Goal: Transaction & Acquisition: Book appointment/travel/reservation

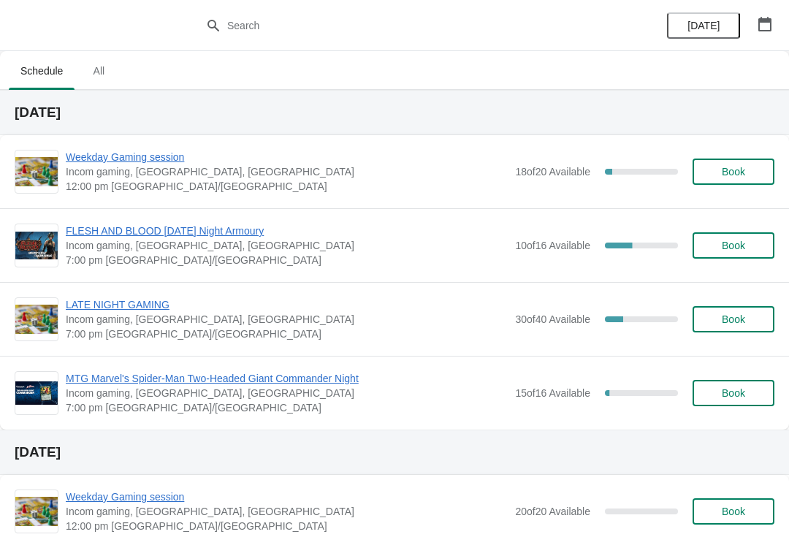
click at [740, 330] on button "Book" at bounding box center [734, 319] width 82 height 26
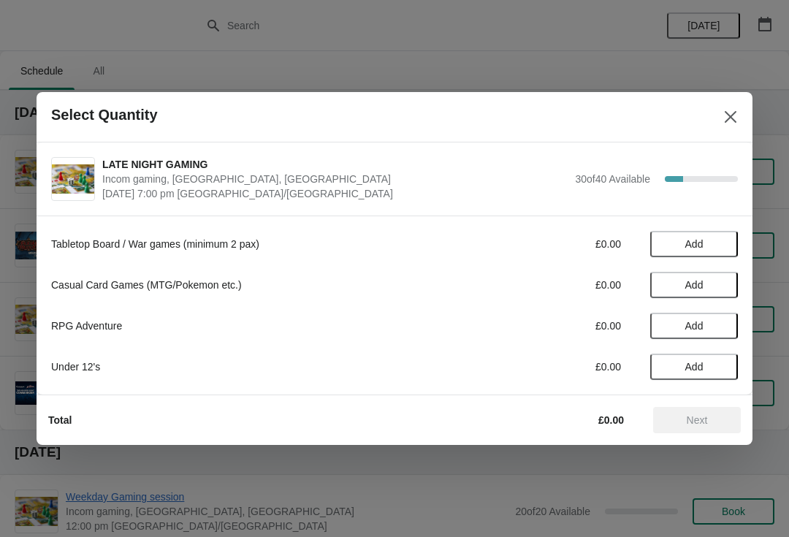
click at [713, 325] on span "Add" at bounding box center [694, 326] width 61 height 12
click at [727, 323] on icon at bounding box center [719, 326] width 15 height 15
click at [725, 322] on icon at bounding box center [719, 326] width 15 height 15
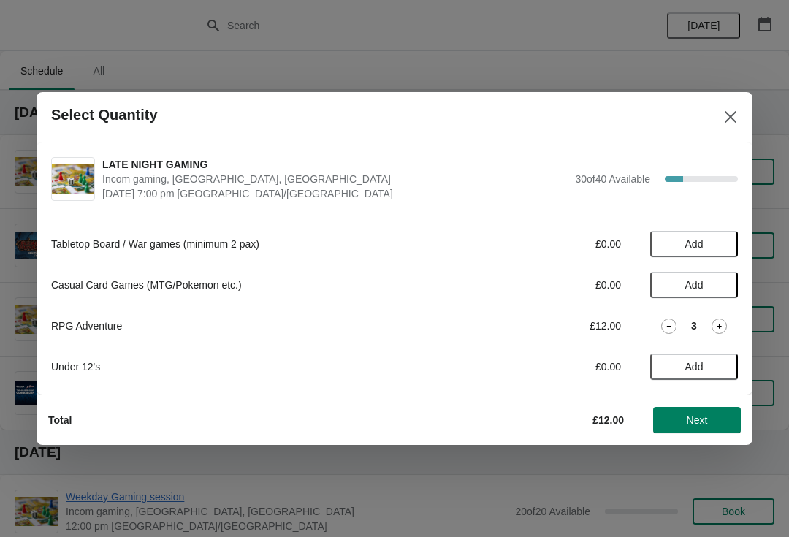
click at [724, 324] on icon at bounding box center [719, 326] width 15 height 15
click at [719, 415] on span "Next" at bounding box center [697, 420] width 64 height 12
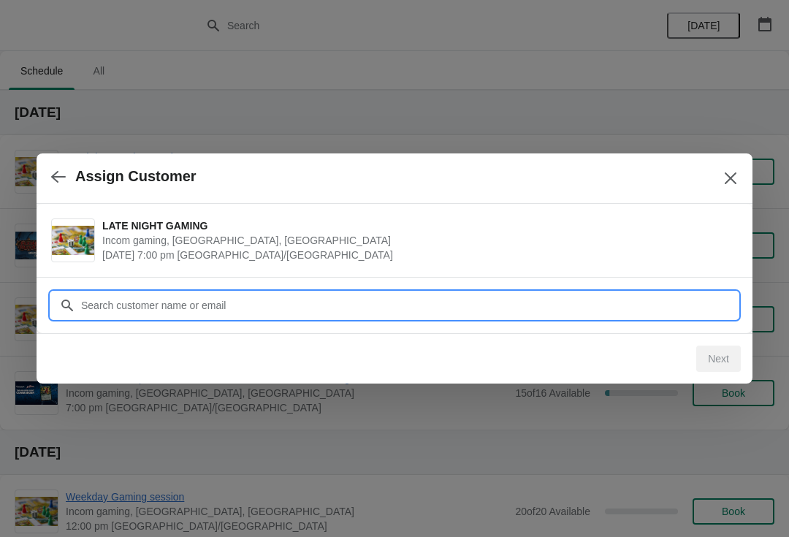
click at [258, 299] on input "Customer" at bounding box center [409, 305] width 658 height 26
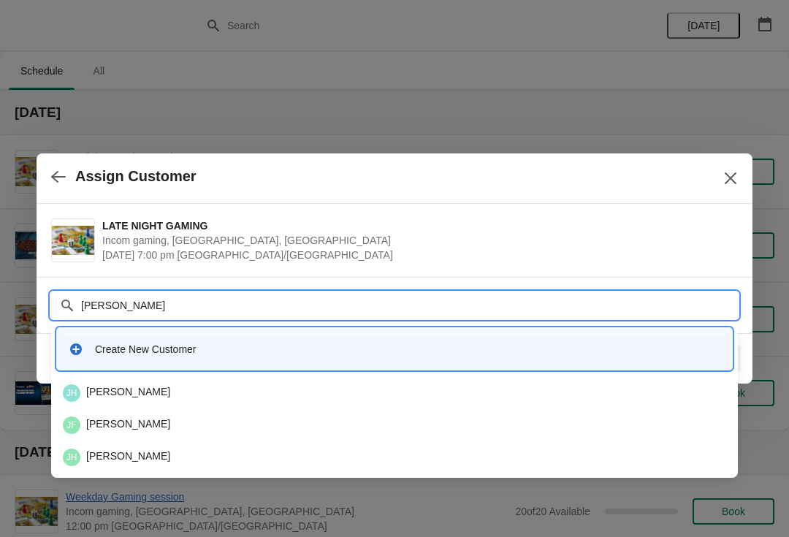
click at [191, 305] on input "[PERSON_NAME]" at bounding box center [409, 305] width 658 height 26
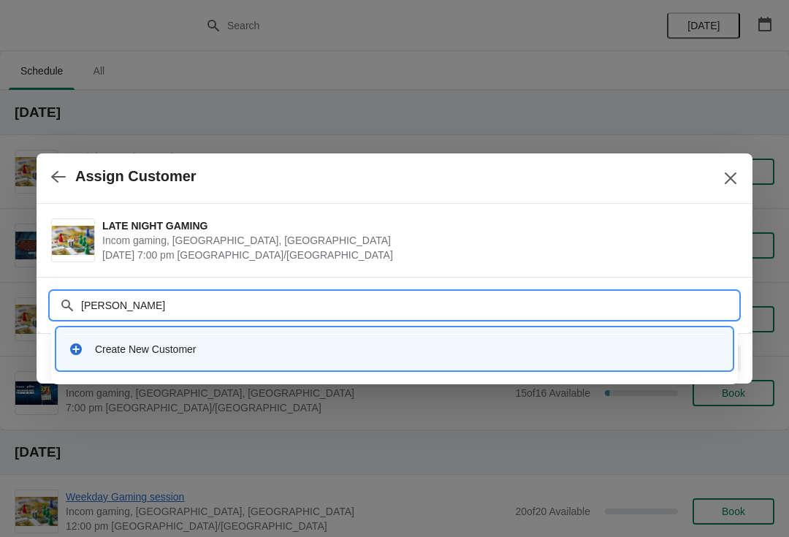
type input "[PERSON_NAME]"
click at [121, 344] on div "Create New Customer" at bounding box center [408, 349] width 626 height 15
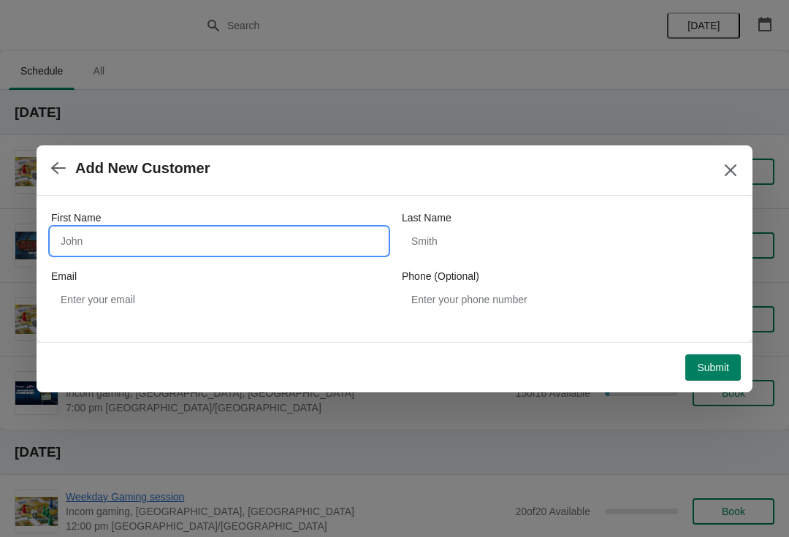
click at [217, 235] on input "First Name" at bounding box center [219, 241] width 336 height 26
type input "[PERSON_NAME]"
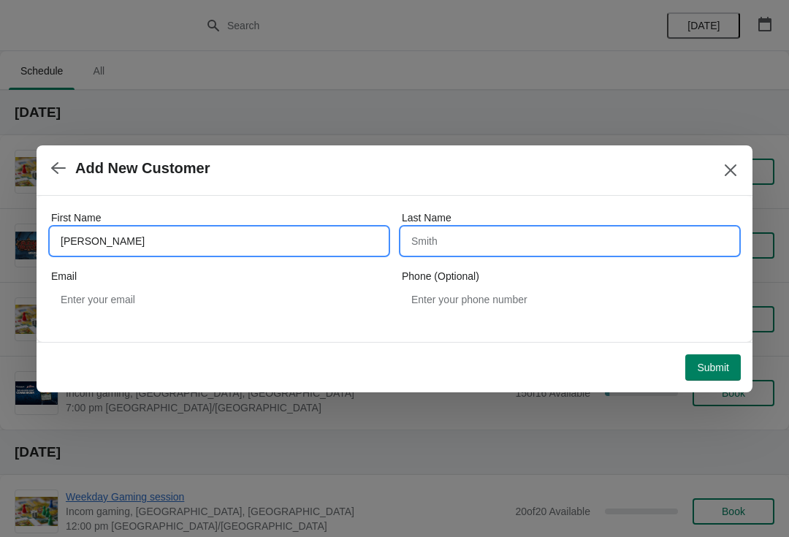
click at [510, 235] on input "Last Name" at bounding box center [570, 241] width 336 height 26
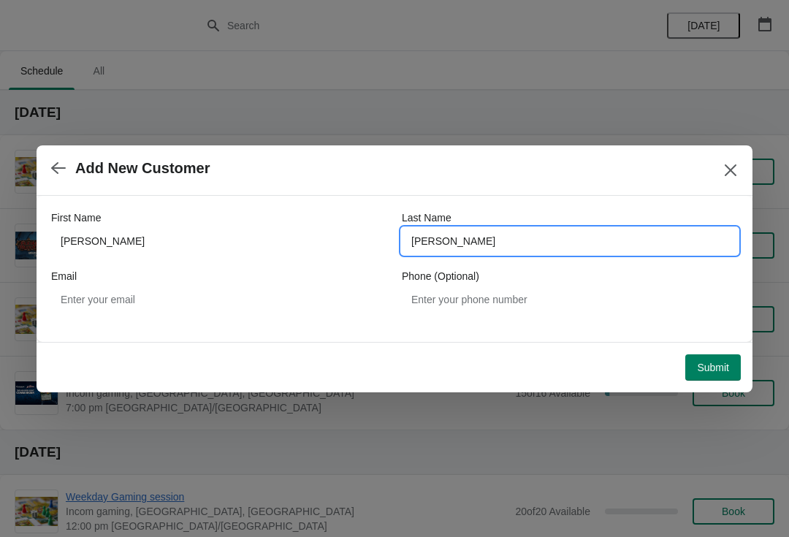
type input "[PERSON_NAME]"
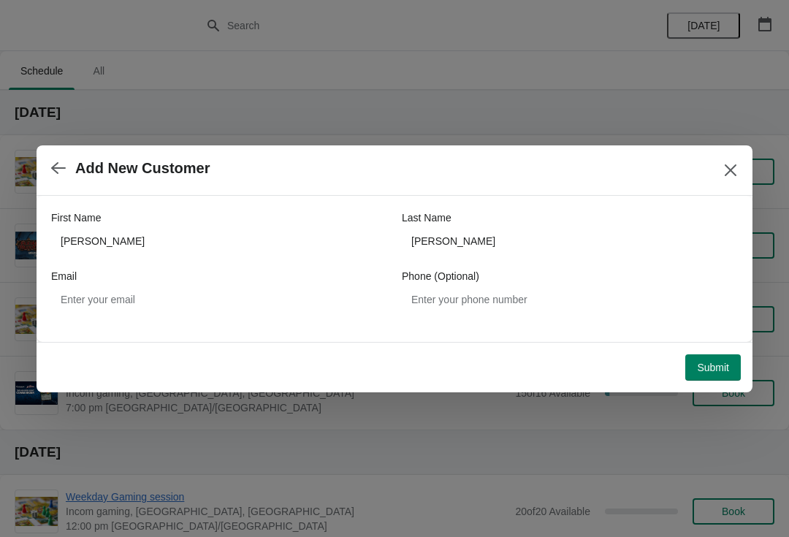
click at [719, 379] on button "Submit" at bounding box center [714, 368] width 56 height 26
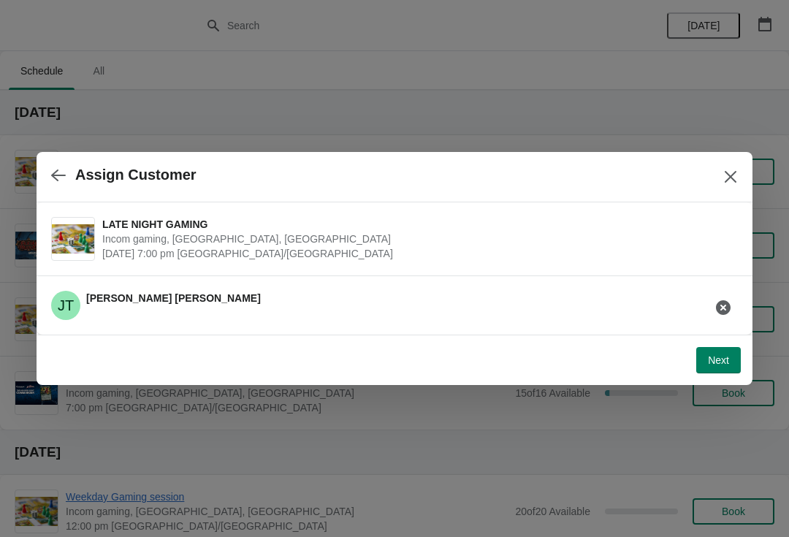
click at [735, 349] on button "Next" at bounding box center [719, 360] width 45 height 26
select select "Tabletop games (Warhammer, Bolt Action etc)."
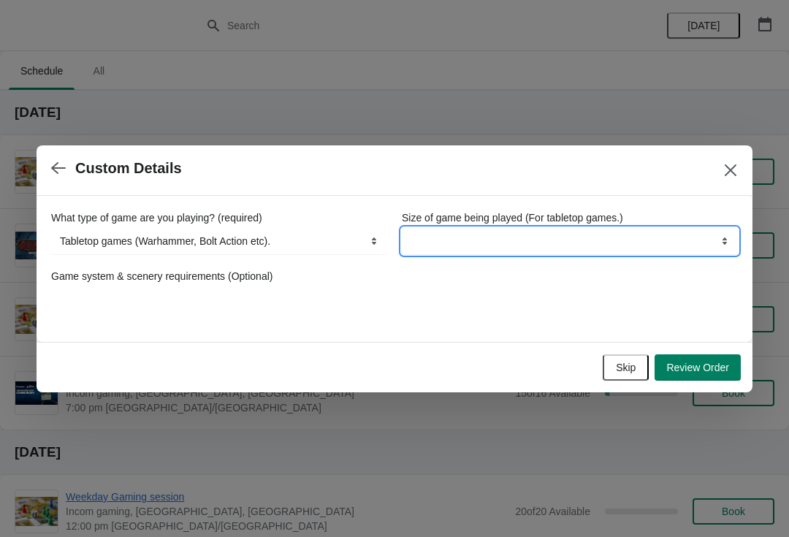
click at [661, 228] on select "Boardgames / Card games (Table space only) Wargames up to 1,000pts Wargames Ove…" at bounding box center [570, 241] width 336 height 26
select select "RPG Adventures"
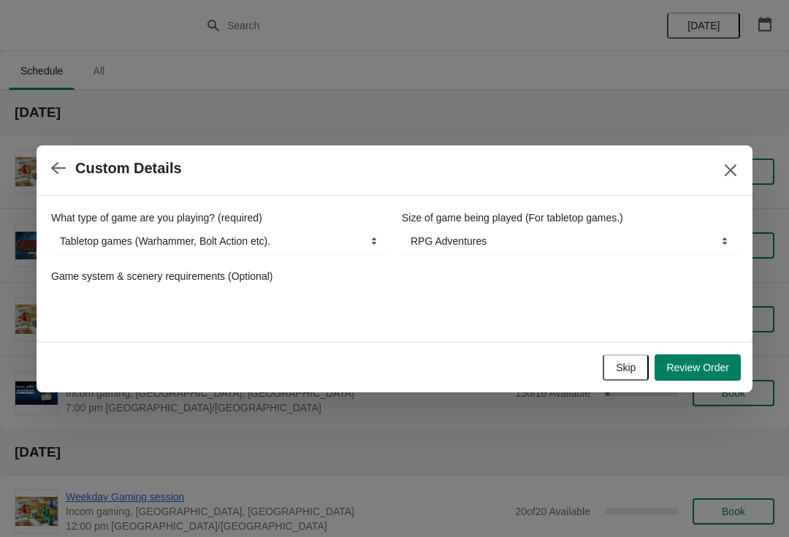
click at [711, 374] on span "Review Order" at bounding box center [698, 368] width 63 height 12
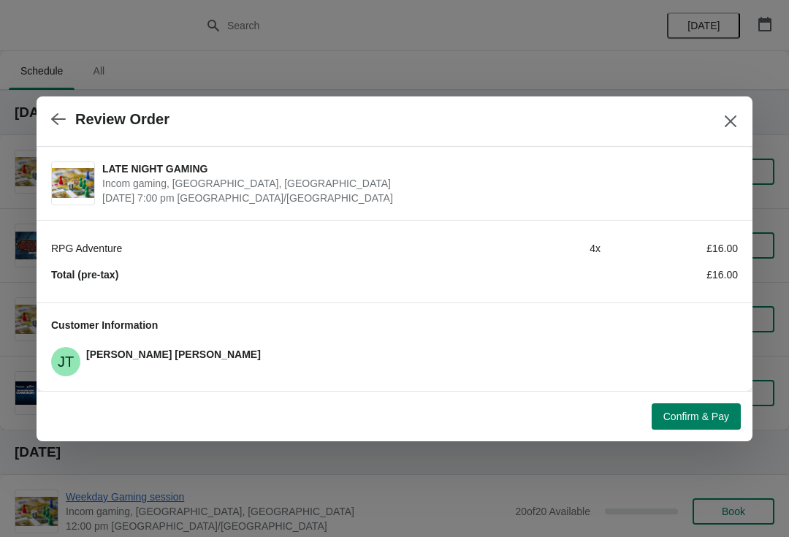
click at [710, 427] on button "Confirm & Pay" at bounding box center [696, 417] width 89 height 26
